Goal: Navigation & Orientation: Understand site structure

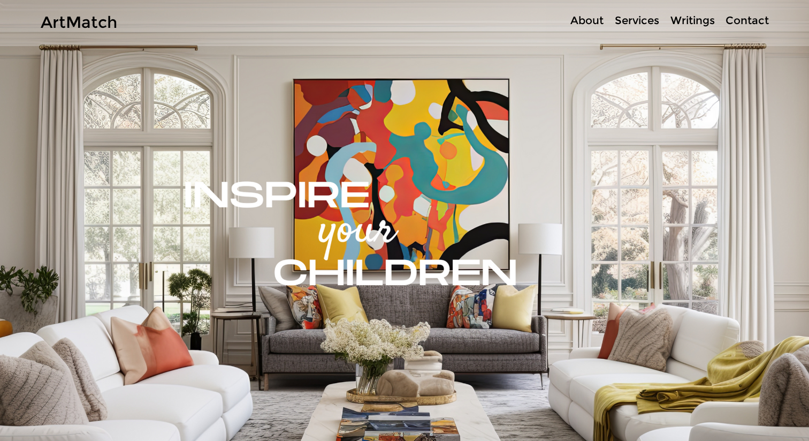
click at [588, 26] on p "About" at bounding box center [587, 21] width 44 height 16
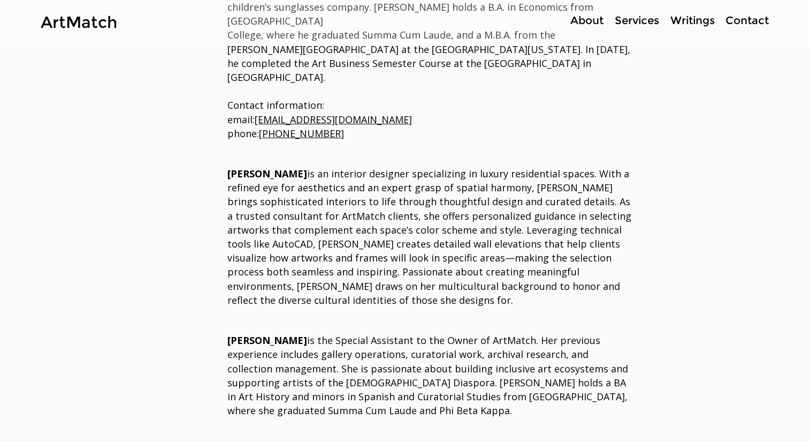
scroll to position [619, 0]
